Goal: Task Accomplishment & Management: Use online tool/utility

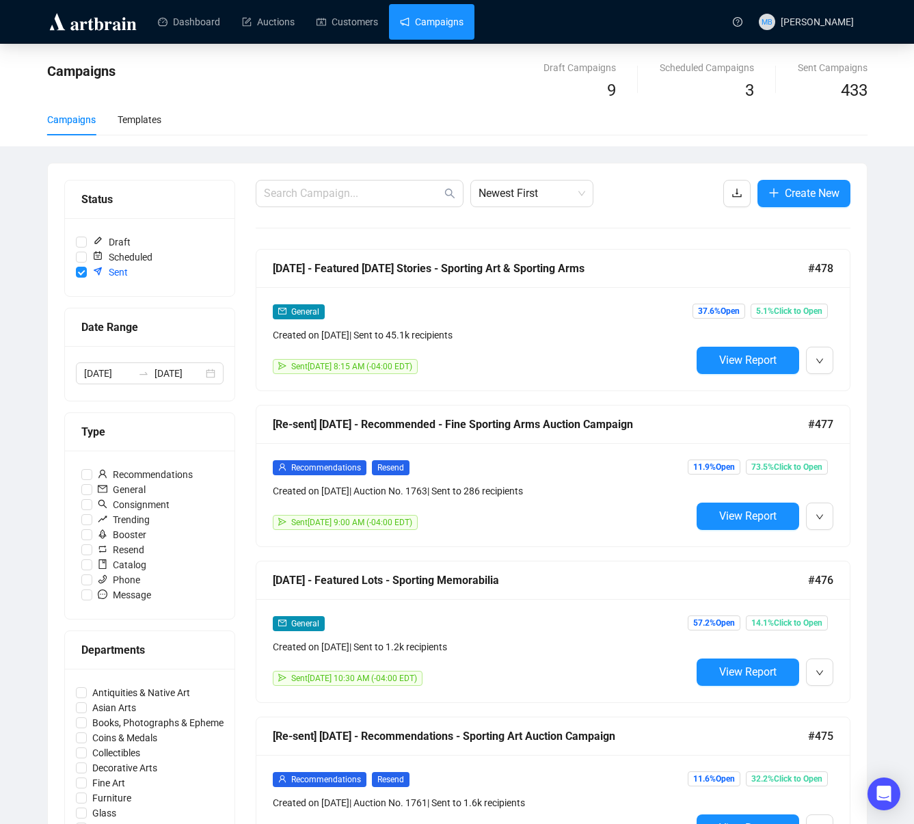
scroll to position [1, 0]
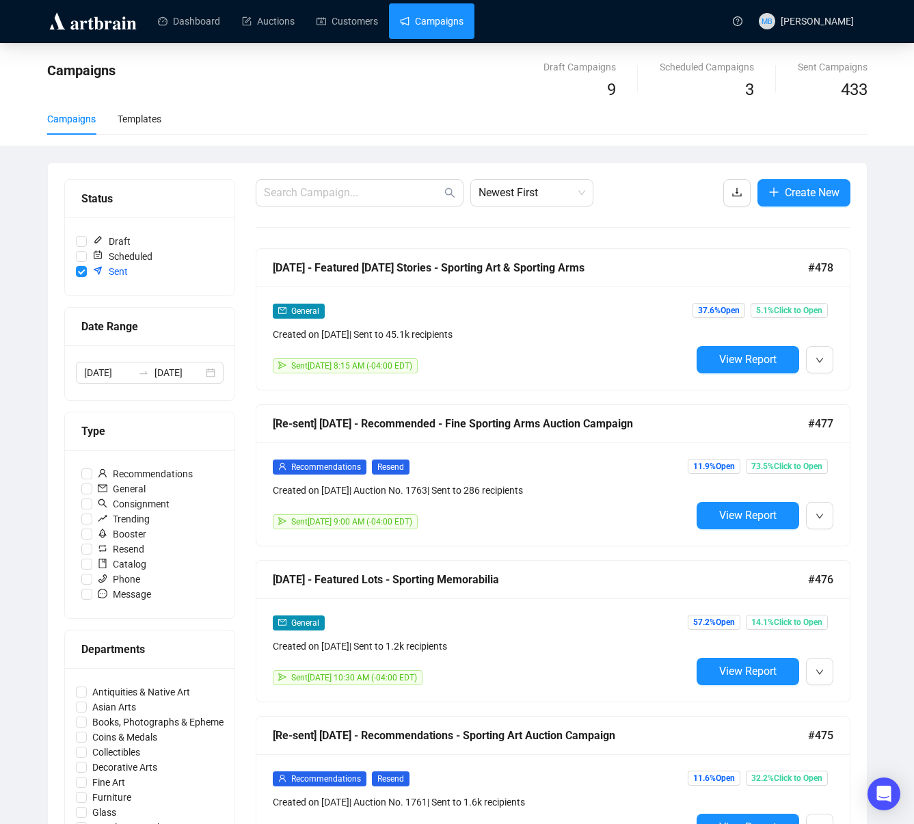
click at [440, 26] on link "Campaigns" at bounding box center [432, 21] width 64 height 36
click at [421, 36] on link "Campaigns" at bounding box center [432, 21] width 64 height 36
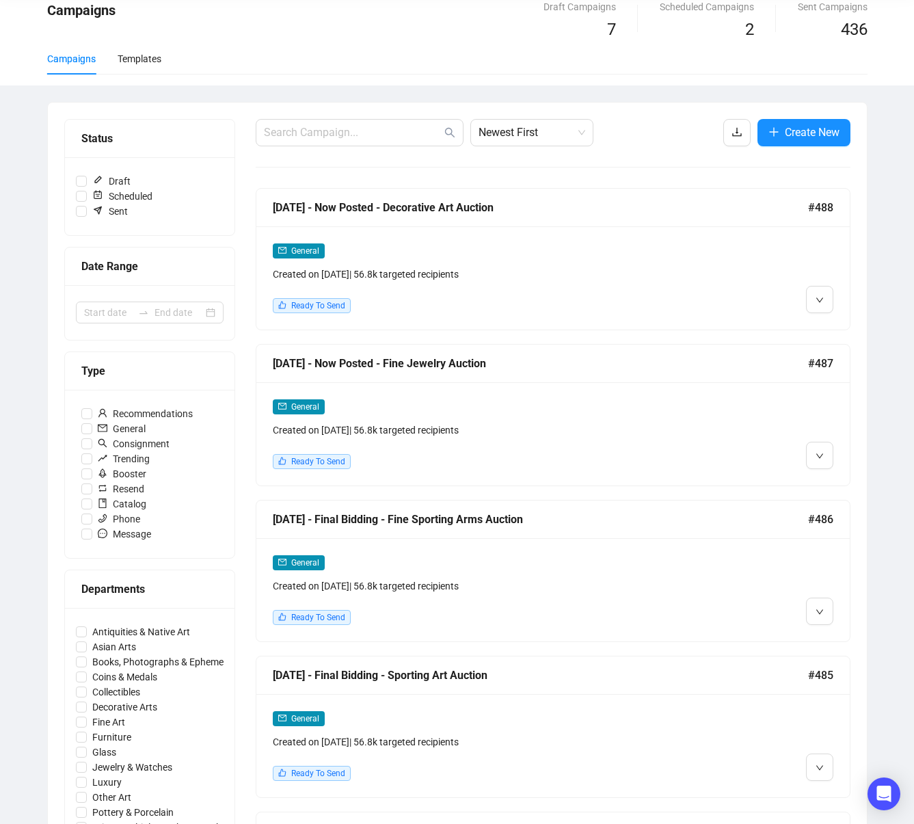
scroll to position [81, 0]
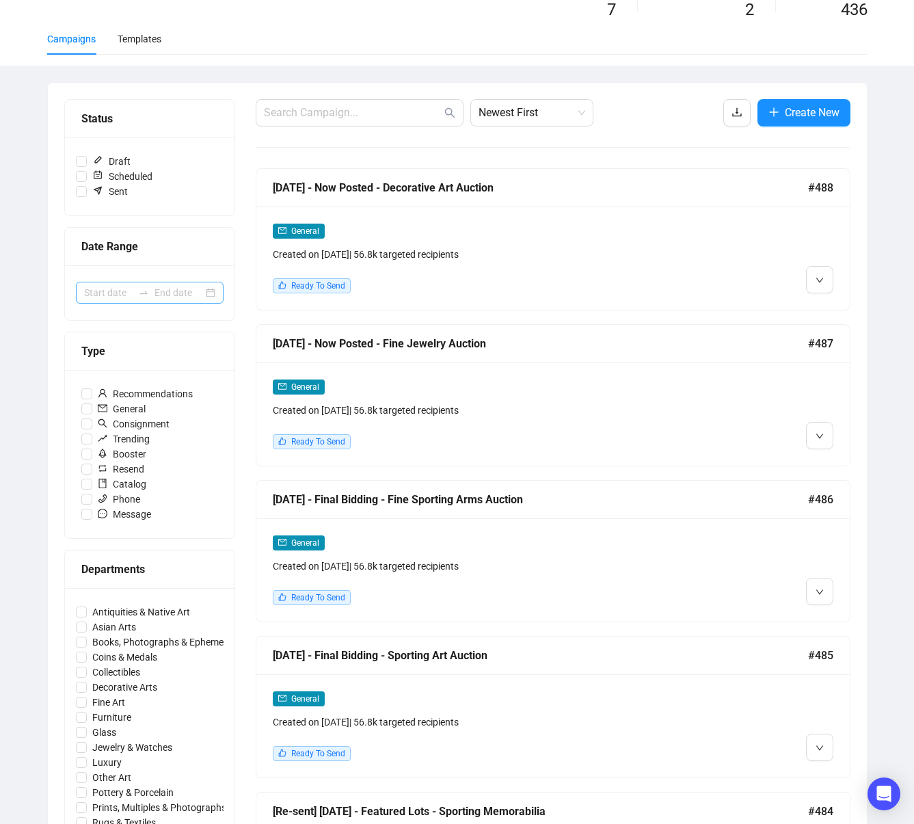
click at [153, 293] on div at bounding box center [144, 292] width 22 height 11
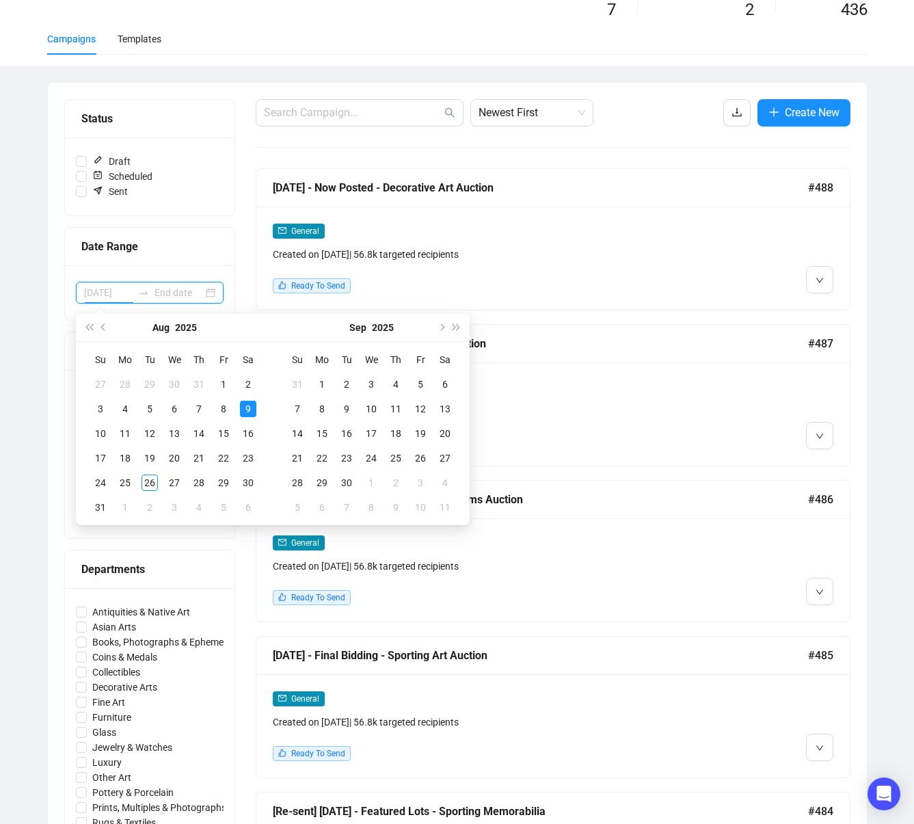
scroll to position [81, 0]
type input "[DATE]"
click at [149, 460] on div "19" at bounding box center [150, 457] width 16 height 16
type input "[DATE]"
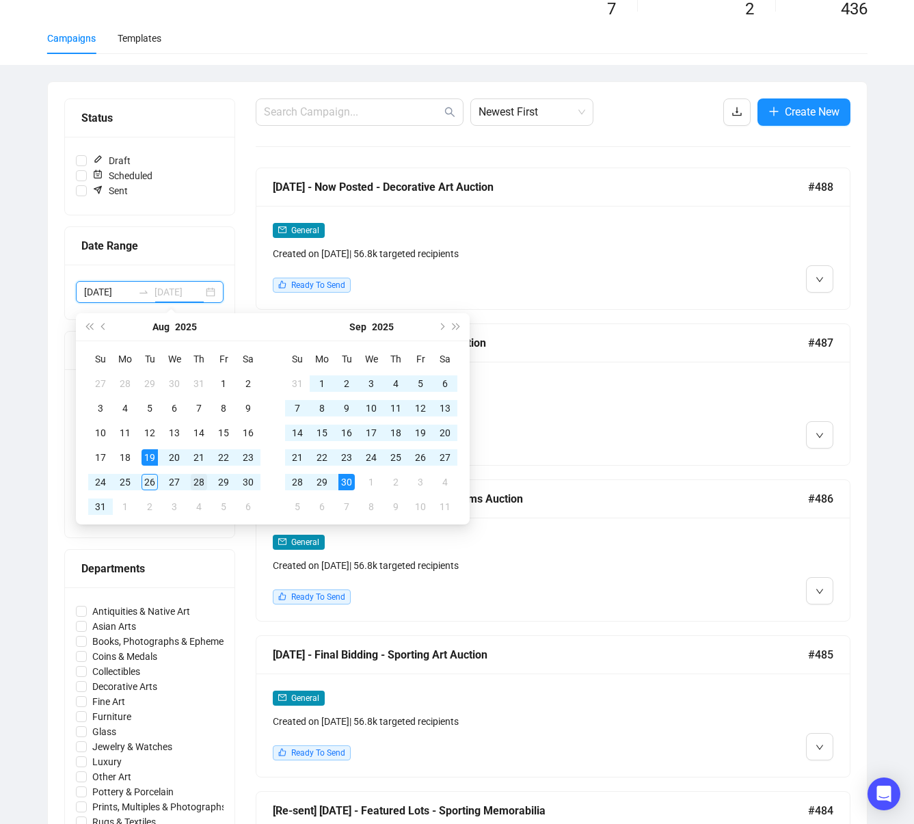
type input "[DATE]"
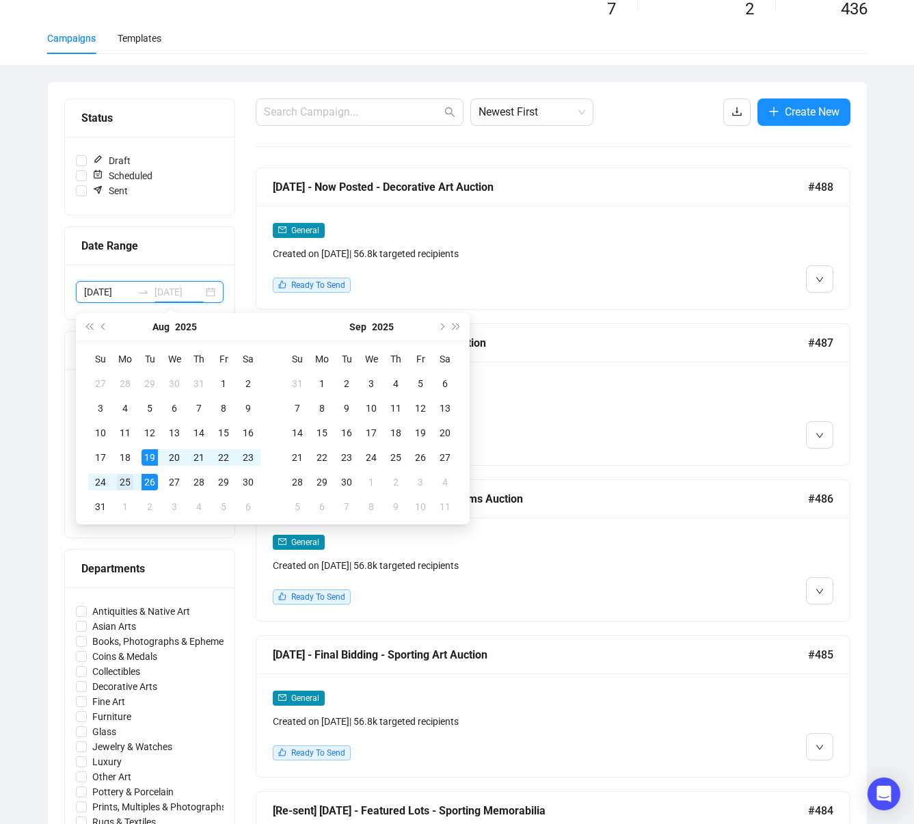
type input "[DATE]"
click at [127, 483] on div "25" at bounding box center [125, 482] width 16 height 16
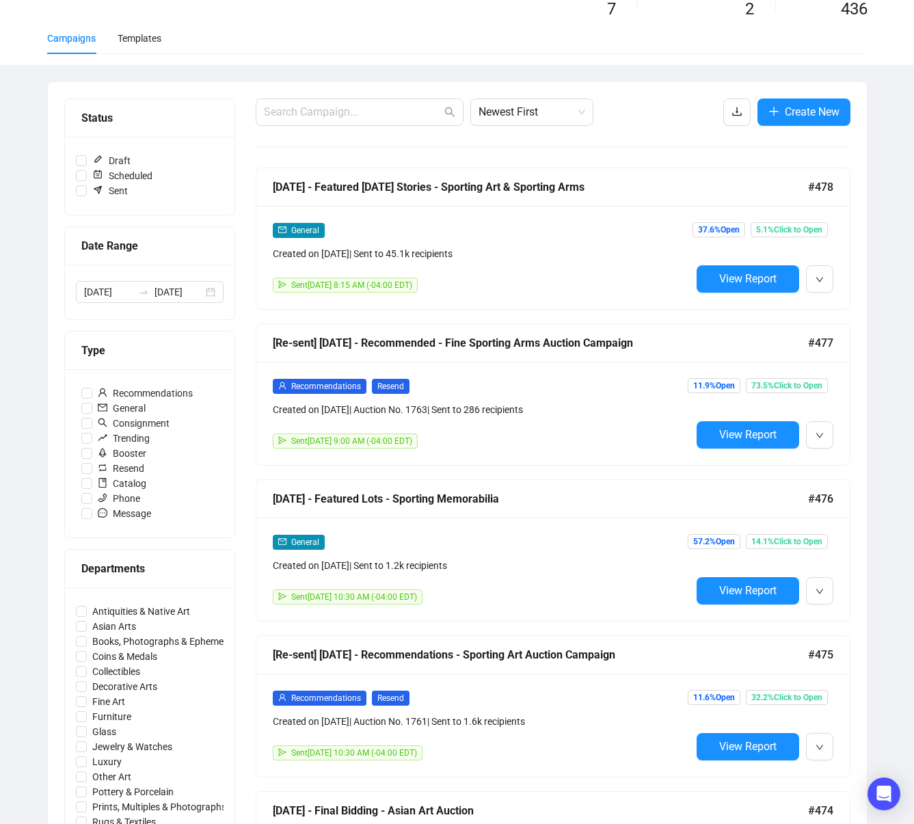
click at [647, 188] on div "[DATE] - Featured [DATE] Stories - Sporting Art & Sporting Arms" at bounding box center [540, 186] width 535 height 17
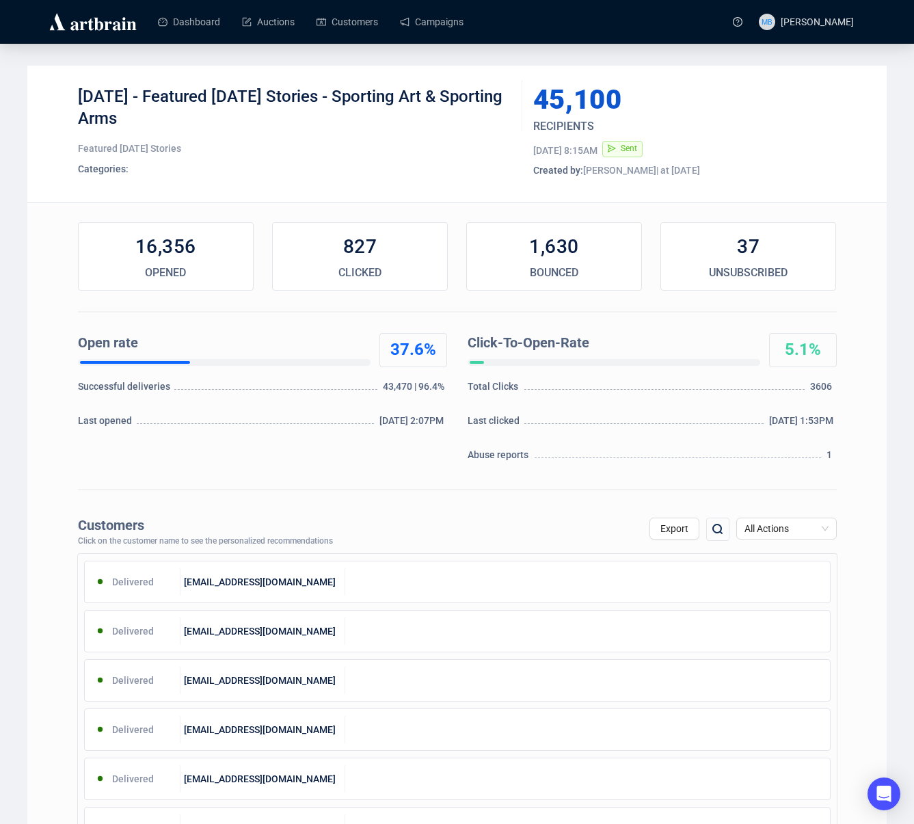
drag, startPoint x: 178, startPoint y: 98, endPoint x: 213, endPoint y: 114, distance: 38.9
click at [213, 114] on div "[DATE] - Featured [DATE] Stories - Sporting Art & Sporting Arms" at bounding box center [295, 106] width 434 height 41
copy div "Featured [DATE] Stories - Sporting Art & Sporting Arms"
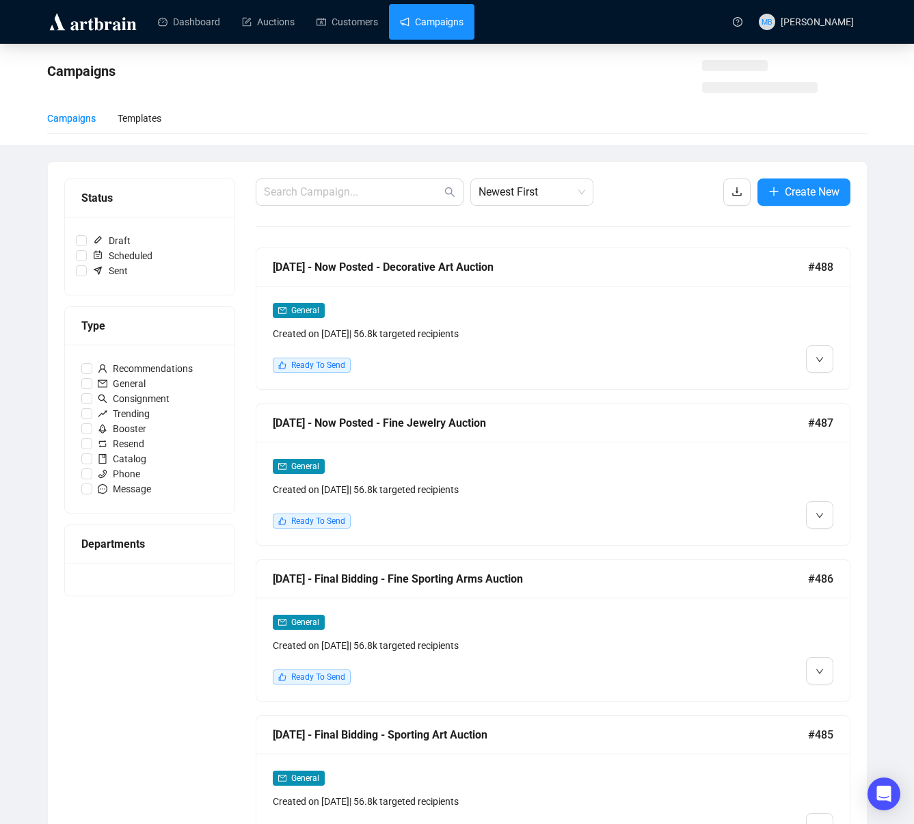
scroll to position [81, 0]
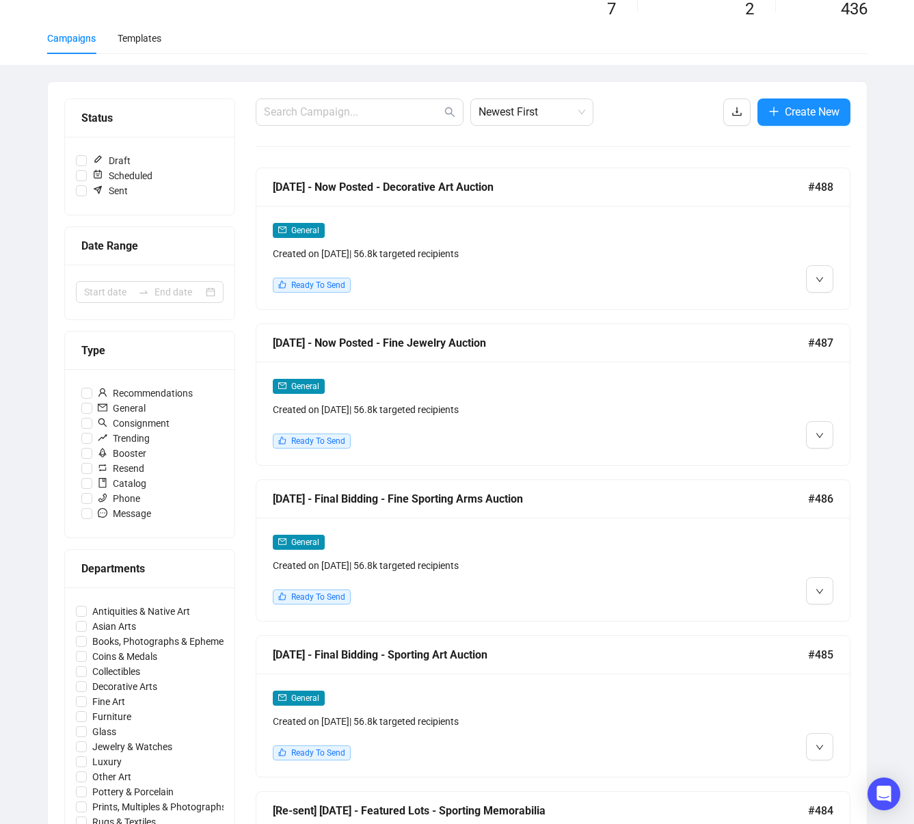
drag, startPoint x: 137, startPoint y: 285, endPoint x: 117, endPoint y: 273, distance: 23.9
click at [139, 284] on div at bounding box center [150, 292] width 148 height 22
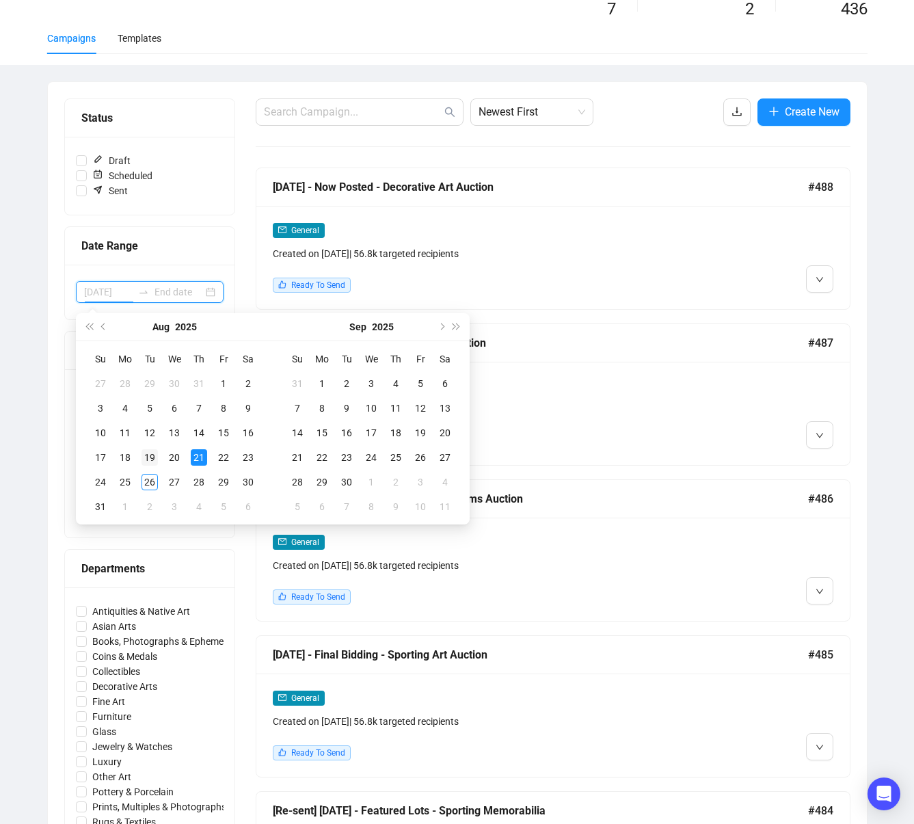
type input "[DATE]"
click at [145, 457] on div "19" at bounding box center [150, 457] width 16 height 16
type input "[DATE]"
click at [131, 482] on div "25" at bounding box center [125, 482] width 16 height 16
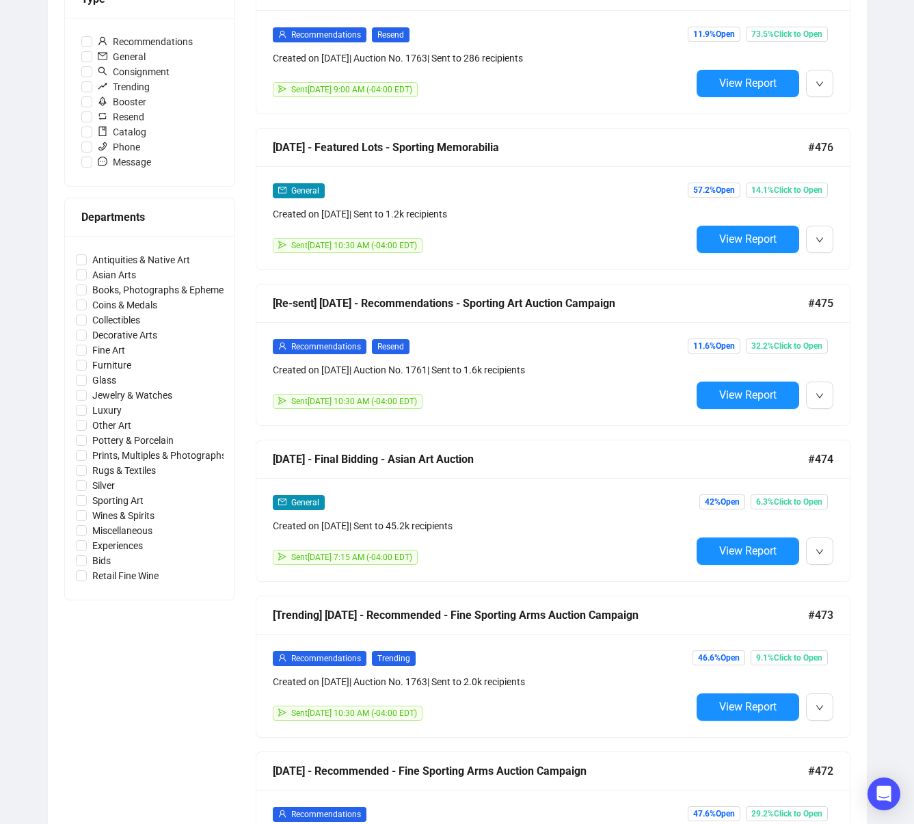
scroll to position [434, 0]
